Goal: Information Seeking & Learning: Learn about a topic

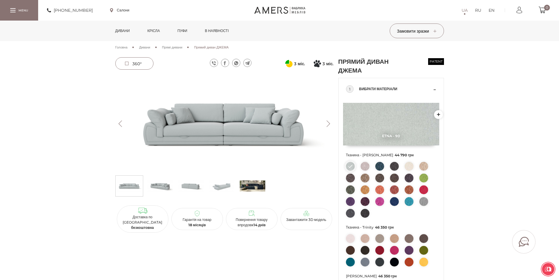
click at [329, 125] on button "Next" at bounding box center [328, 123] width 10 height 6
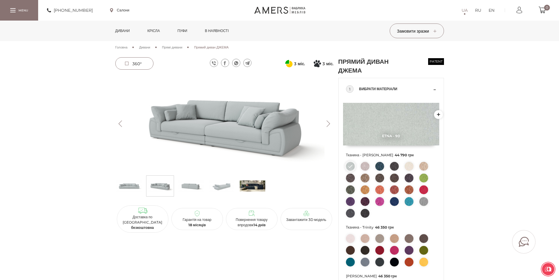
click at [329, 125] on button "Next" at bounding box center [328, 123] width 10 height 6
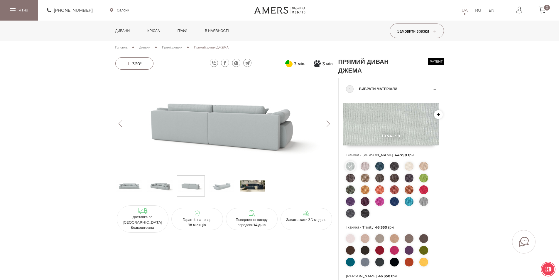
click at [329, 125] on button "Next" at bounding box center [328, 123] width 10 height 6
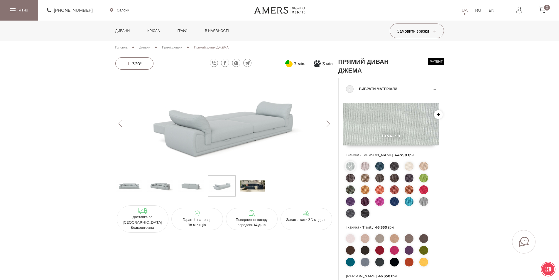
click at [329, 125] on button "Next" at bounding box center [328, 123] width 10 height 6
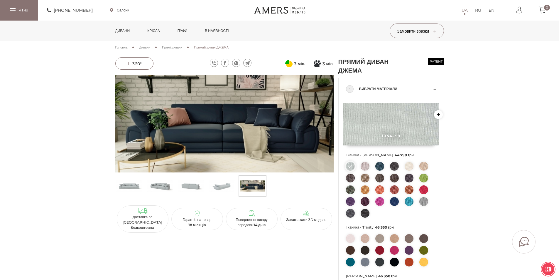
click at [329, 125] on button "Next" at bounding box center [328, 123] width 10 height 6
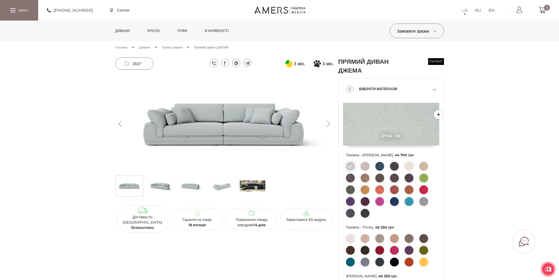
click at [329, 125] on button "Next" at bounding box center [328, 123] width 10 height 6
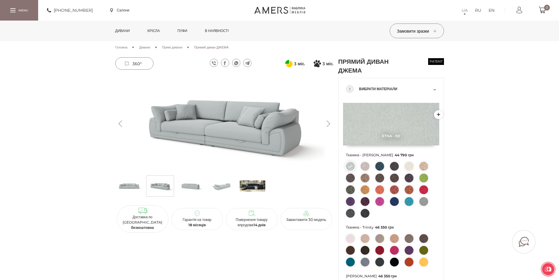
click at [329, 125] on button "Next" at bounding box center [328, 123] width 10 height 6
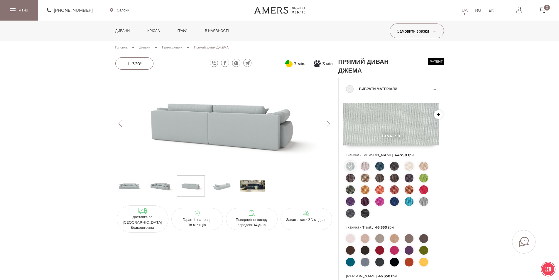
click at [329, 125] on button "Next" at bounding box center [328, 123] width 10 height 6
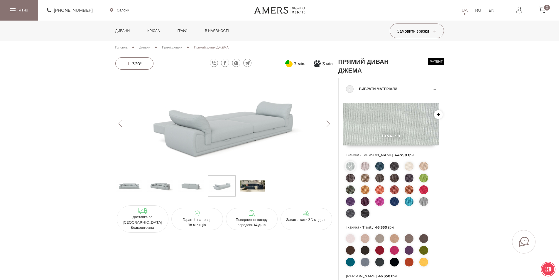
click at [329, 125] on button "Next" at bounding box center [328, 123] width 10 height 6
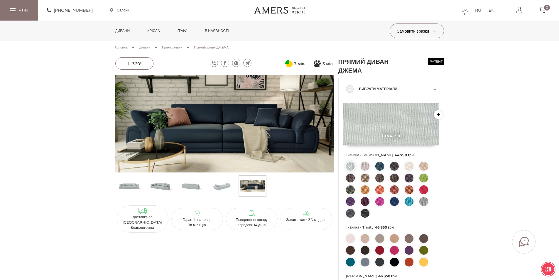
click at [219, 187] on img at bounding box center [222, 186] width 26 height 18
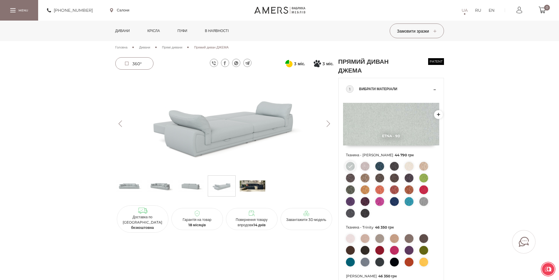
click at [190, 189] on img at bounding box center [191, 186] width 26 height 18
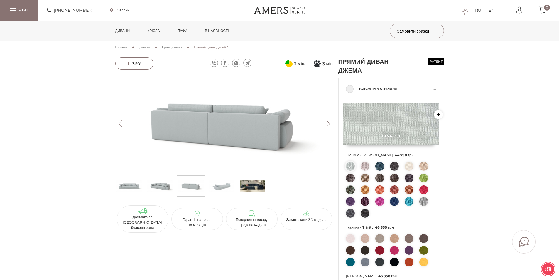
click at [159, 185] on img at bounding box center [160, 186] width 26 height 18
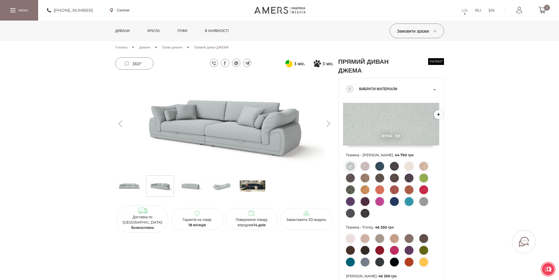
click at [126, 187] on img at bounding box center [129, 186] width 26 height 18
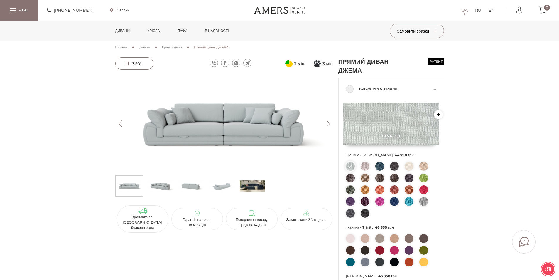
click at [184, 189] on img at bounding box center [191, 186] width 26 height 18
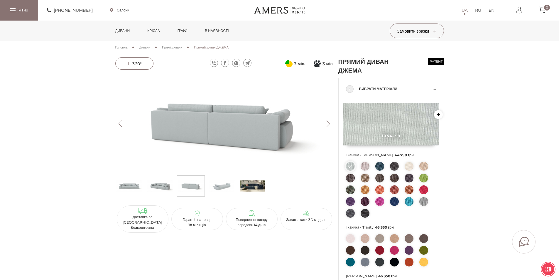
click at [224, 187] on img at bounding box center [222, 186] width 26 height 18
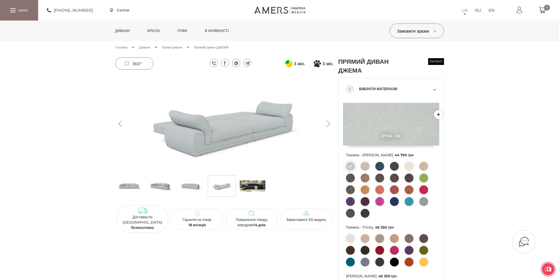
click at [177, 48] on span "Прямі дивани" at bounding box center [172, 47] width 20 height 4
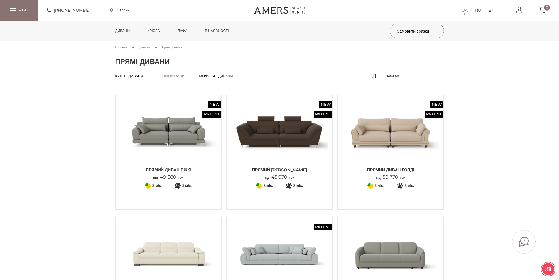
click at [148, 44] on div "Головна Дивани Прямі дивани" at bounding box center [279, 49] width 329 height 16
click at [144, 49] on span "Дивани" at bounding box center [144, 47] width 11 height 4
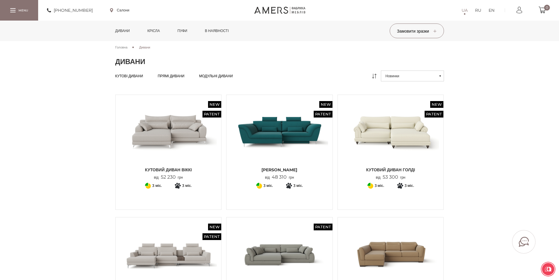
click at [121, 31] on link "Дивани" at bounding box center [122, 31] width 23 height 21
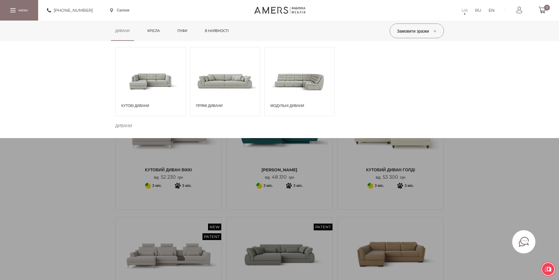
click at [229, 73] on span at bounding box center [225, 80] width 70 height 41
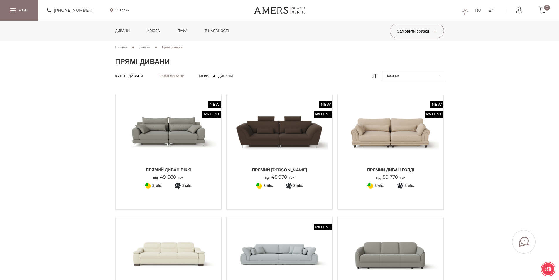
click at [15, 7] on div at bounding box center [19, 10] width 38 height 20
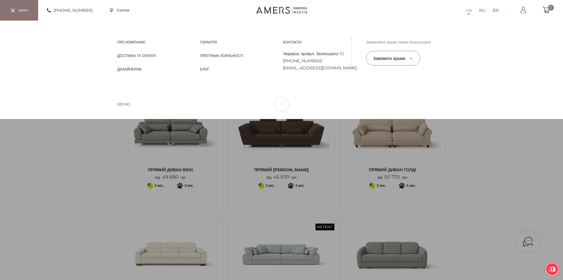
click at [79, 119] on div "UA RU EN Про компанію Про компанію Доставка та Оплата Доставка та Оплата Дизайн…" at bounding box center [281, 70] width 563 height 98
click at [559, 119] on div "UA RU EN Про компанію Про компанію Доставка та Оплата Доставка та Оплата Дизайн…" at bounding box center [281, 70] width 563 height 98
click at [532, 119] on div "UA RU EN Про компанію Про компанію Доставка та Оплата Доставка та Оплата Дизайн…" at bounding box center [281, 70] width 563 height 98
